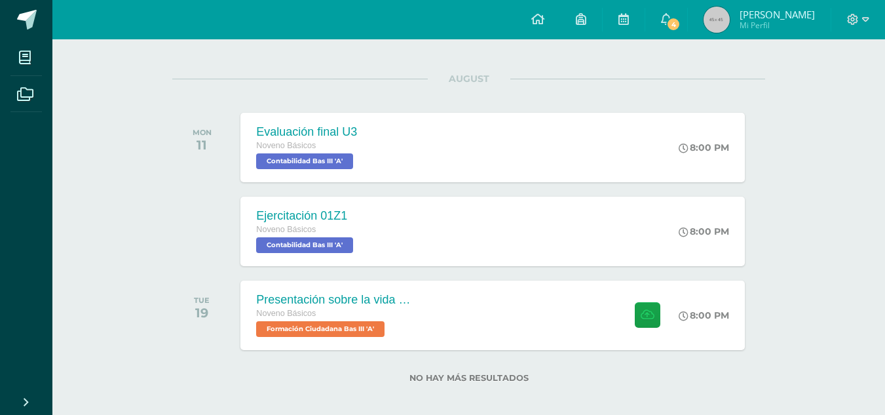
scroll to position [156, 0]
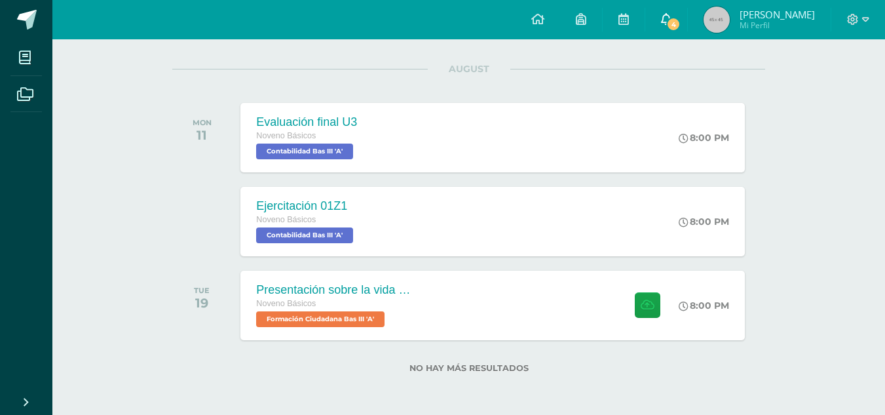
click at [681, 22] on span "4" at bounding box center [673, 24] width 14 height 14
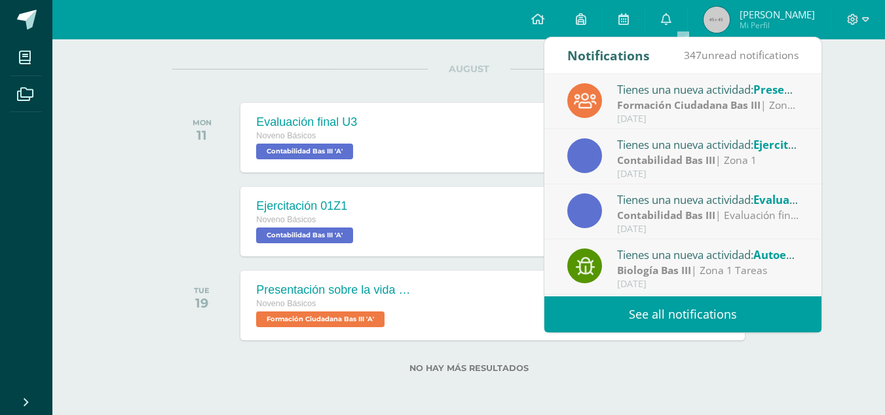
click at [737, 155] on div "Contabilidad Bas III | Zona 1" at bounding box center [708, 160] width 182 height 15
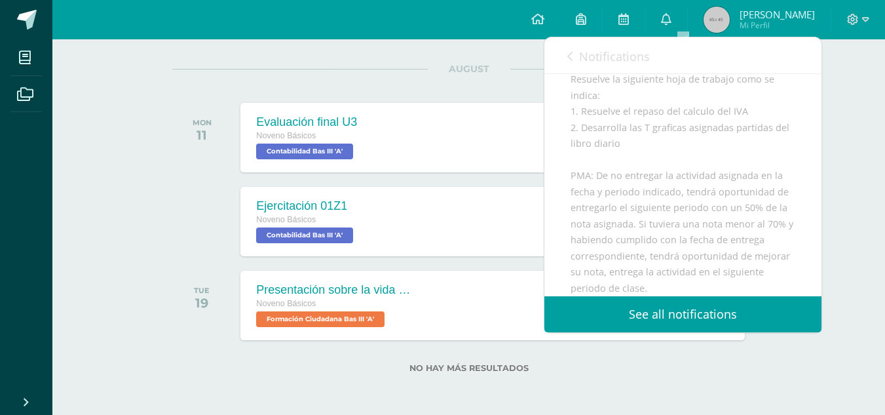
scroll to position [223, 0]
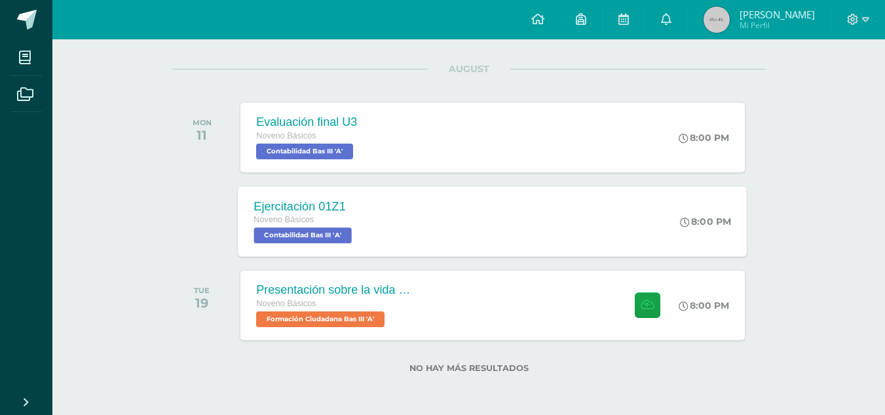
click at [335, 239] on span "Contabilidad Bas III 'A'" at bounding box center [303, 235] width 98 height 16
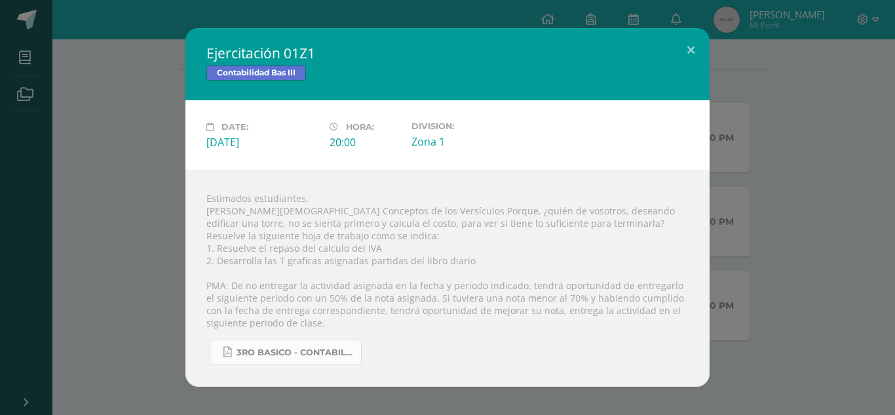
click at [274, 353] on span "3ro basico - Contabilidad.pdf" at bounding box center [296, 352] width 118 height 10
click at [140, 195] on div "Ejercitación 01Z1 Contabilidad Bas III Date: Monday 11 de August Hora: 20:00 Di…" at bounding box center [447, 207] width 885 height 358
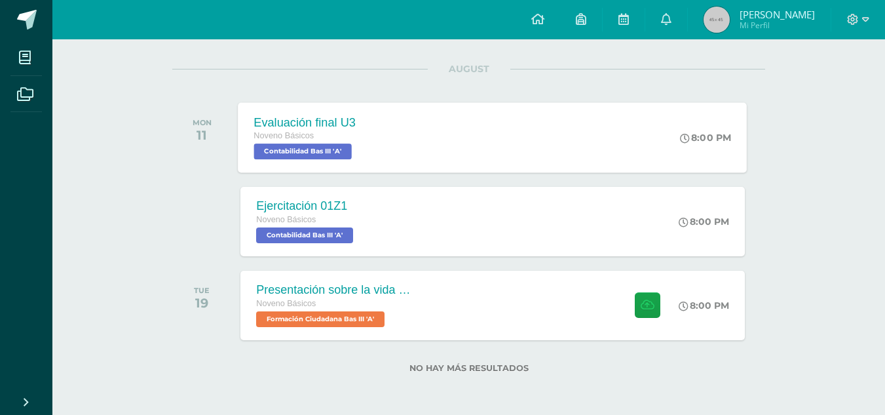
click at [400, 123] on div "Evaluación final U3 Noveno Básicos Contabilidad Bas III 'A' 8:00 PM Evaluación …" at bounding box center [493, 137] width 509 height 70
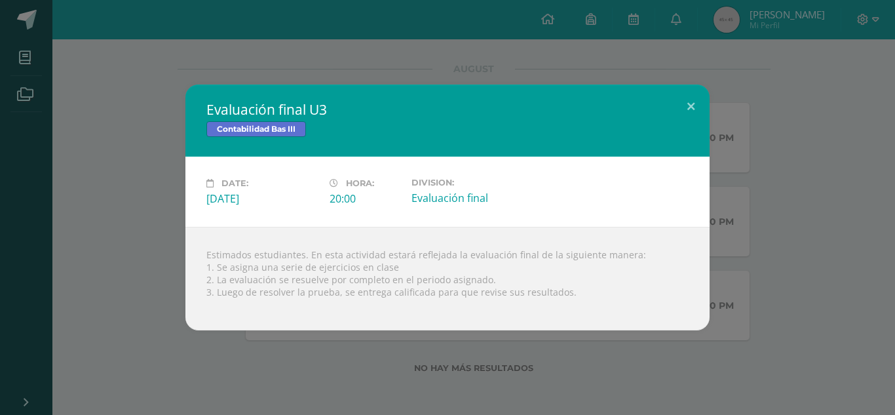
click at [161, 152] on div "Evaluación final U3 Contabilidad Bas III Date: Monday 11 de August Hora: 20:00 …" at bounding box center [447, 208] width 885 height 246
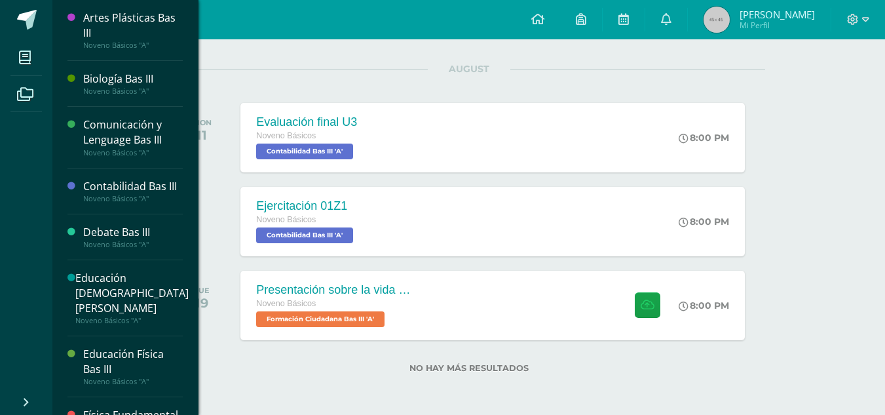
scroll to position [363, 0]
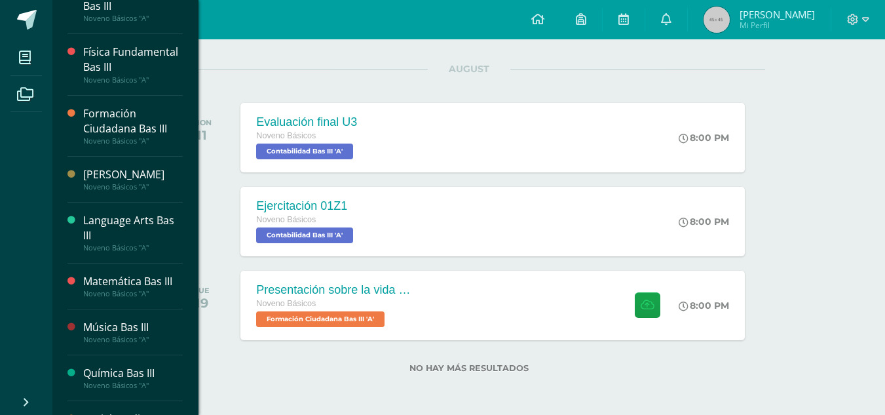
click at [153, 289] on div "Matemática Bas III" at bounding box center [133, 281] width 100 height 15
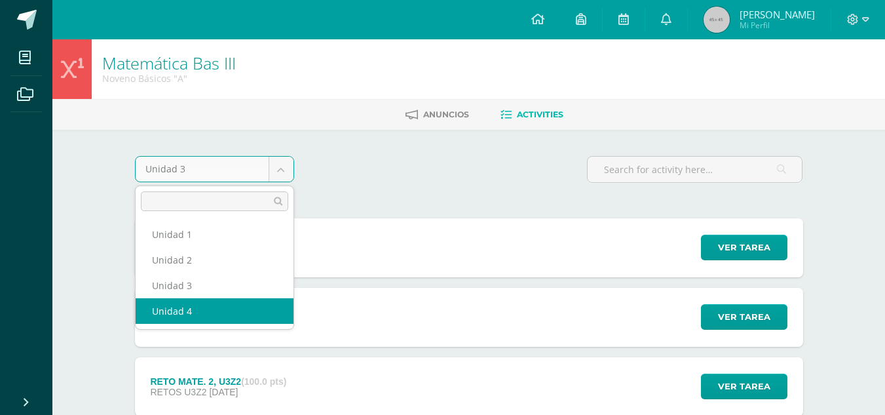
select select "Unidad 4"
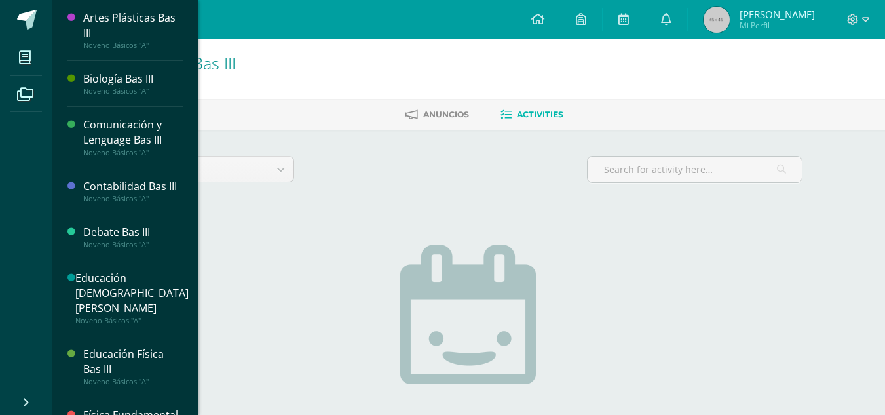
click at [163, 179] on div "Contabilidad Bas III" at bounding box center [133, 186] width 100 height 15
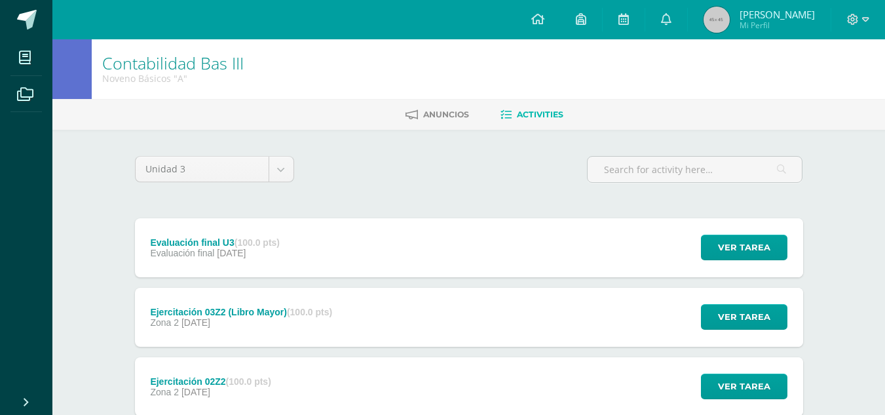
click at [289, 302] on div "Ejercitación 03Z2 (Libro Mayor) (100.0 pts) Zona 2 23 de July" at bounding box center [242, 317] width 214 height 59
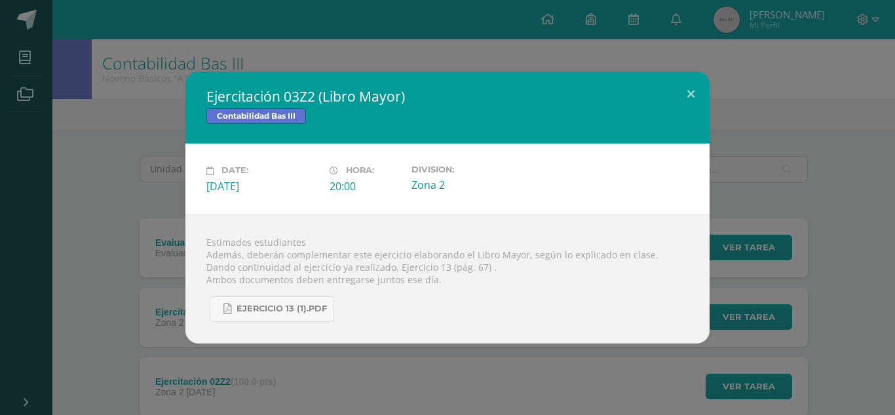
click at [136, 148] on div "Ejercitación 03Z2 (Libro Mayor) Contabilidad Bas III Date: Wednesday 23 de July…" at bounding box center [447, 206] width 885 height 271
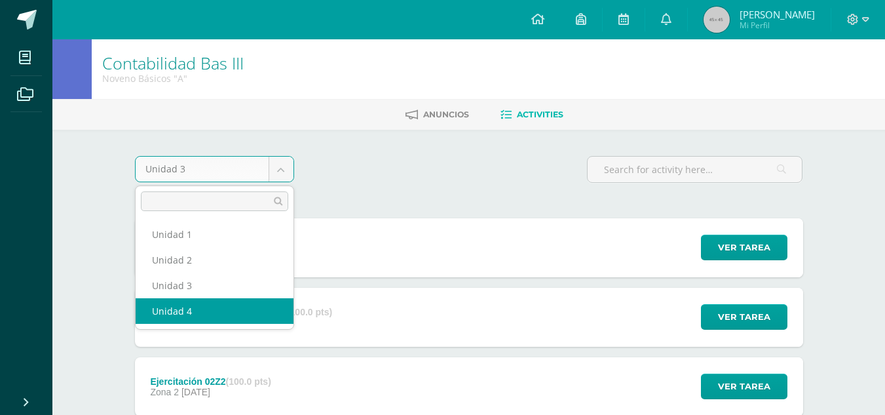
select select "Unidad 4"
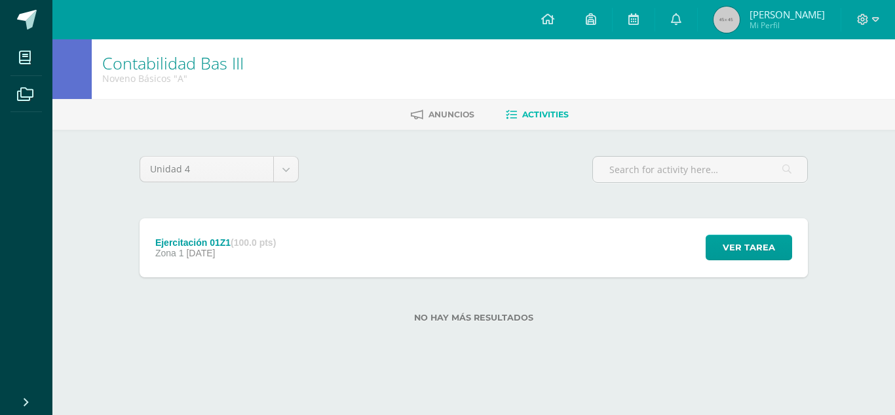
click at [273, 263] on div "Ejercitación 01Z1 (100.0 pts) Zona 1 11 de August" at bounding box center [216, 247] width 152 height 59
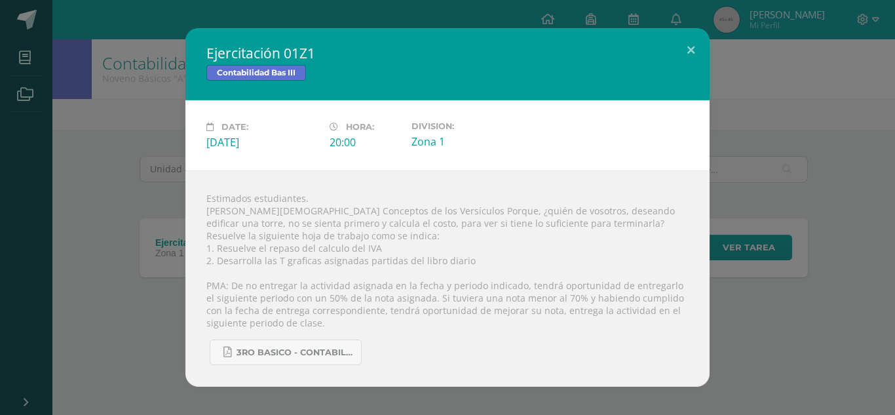
drag, startPoint x: 208, startPoint y: 50, endPoint x: 246, endPoint y: 52, distance: 38.7
click at [246, 52] on h2 "Ejercitación 01Z1" at bounding box center [447, 53] width 482 height 18
click at [210, 48] on h2 "Ejercitación 01Z1" at bounding box center [447, 53] width 482 height 18
